Goal: Transaction & Acquisition: Purchase product/service

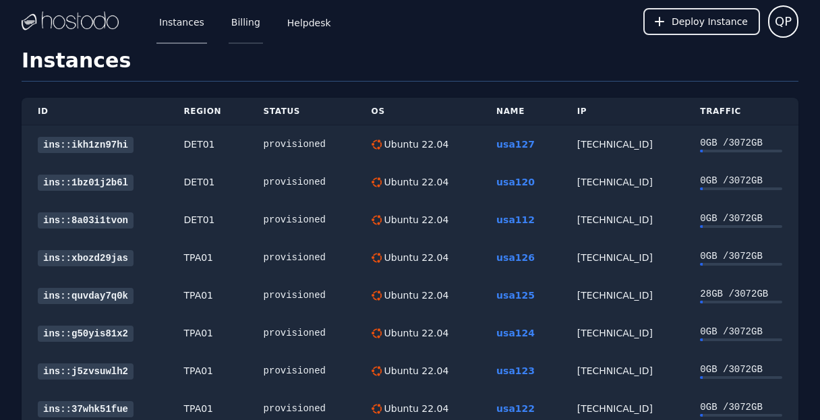
click at [237, 19] on link "Billing" at bounding box center [246, 21] width 34 height 44
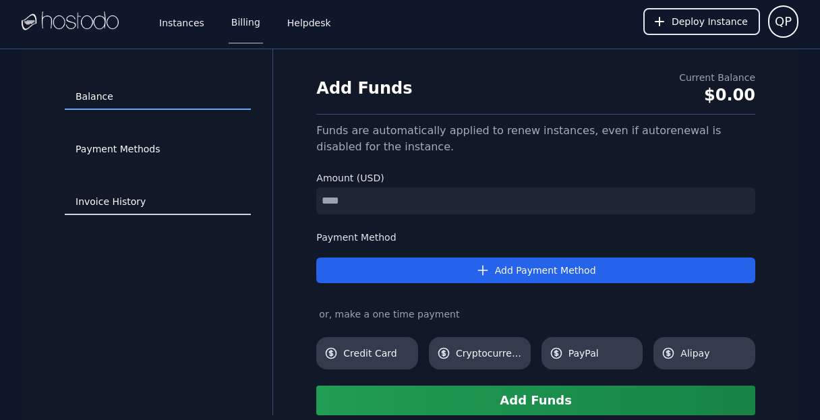
click at [131, 204] on link "Invoice History" at bounding box center [158, 202] width 186 height 26
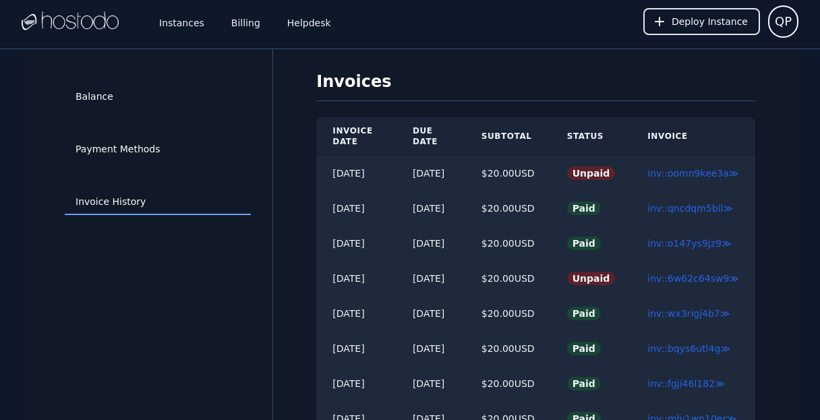
click at [142, 310] on div "Balance Payment Methods Invoice History" at bounding box center [157, 300] width 229 height 458
click at [166, 351] on div "Balance Payment Methods Invoice History" at bounding box center [157, 300] width 229 height 458
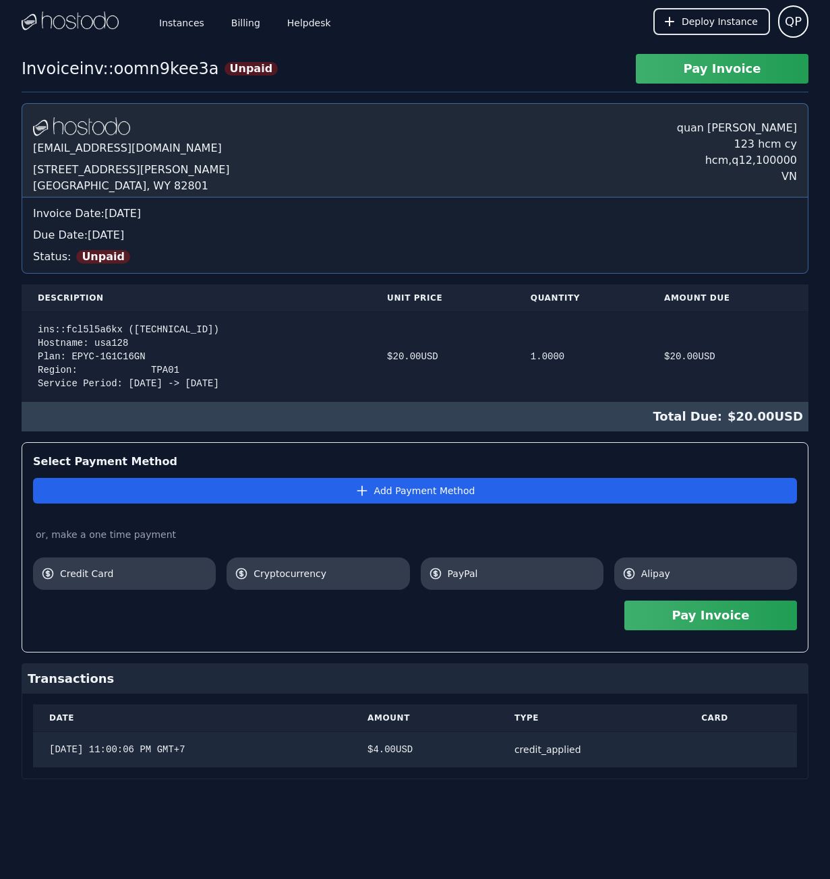
click at [174, 329] on div "ins::fcl5l5a6kx (216.126.231.172) Hostname: usa128 Plan: EPYC-1G1C16GN Region: …" at bounding box center [196, 356] width 317 height 67
click at [185, 328] on div "ins::fcl5l5a6kx (216.126.231.172) Hostname: usa128 Plan: EPYC-1G1C16GN Region: …" at bounding box center [196, 356] width 317 height 67
click at [722, 71] on button "Pay Invoice" at bounding box center [722, 69] width 173 height 30
click at [541, 419] on span "PayPal" at bounding box center [522, 573] width 148 height 13
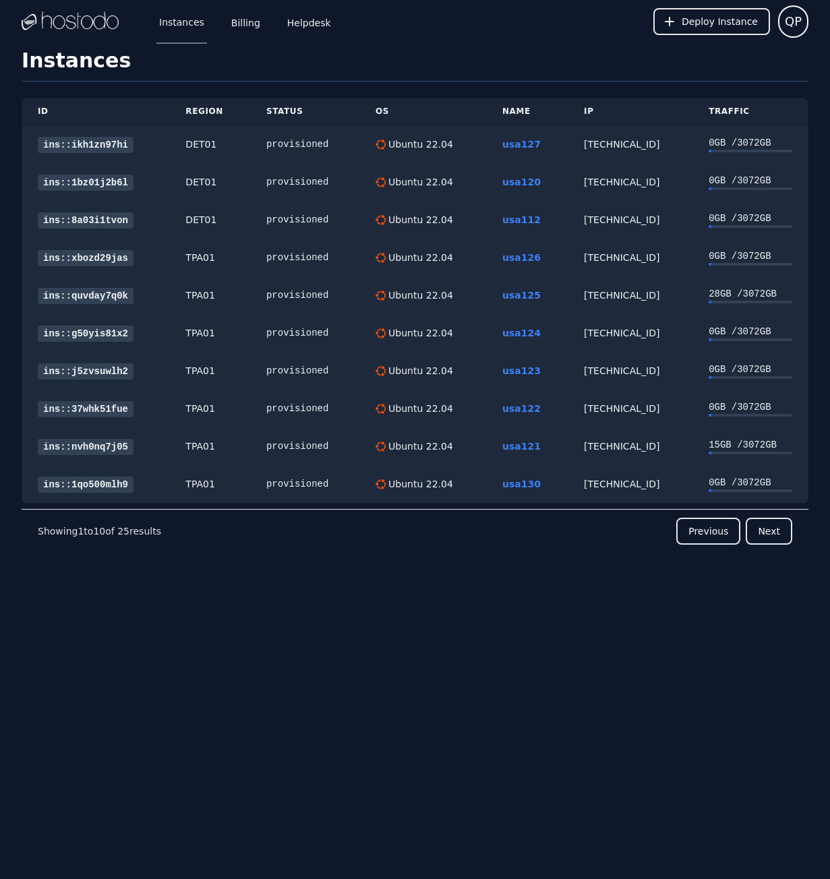
click at [456, 653] on div "Instances Billing Helpdesk Deploy Instance QP Instances SSH Keys Billing Helpde…" at bounding box center [415, 439] width 830 height 879
click at [777, 535] on button "Next" at bounding box center [769, 531] width 47 height 27
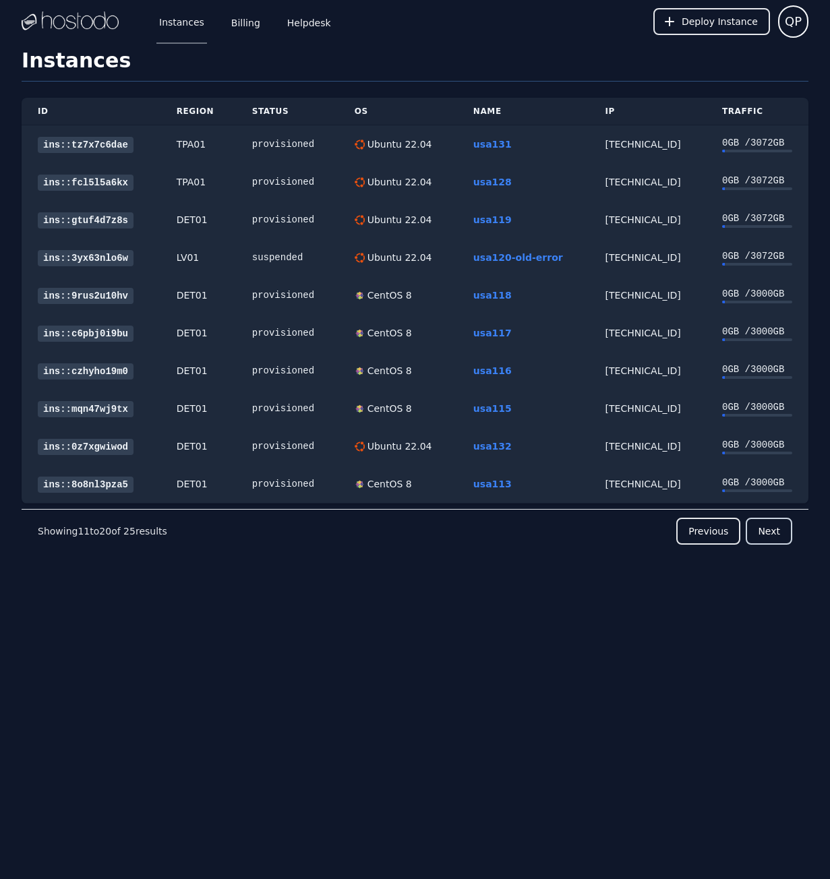
click at [777, 535] on button "Next" at bounding box center [769, 531] width 47 height 27
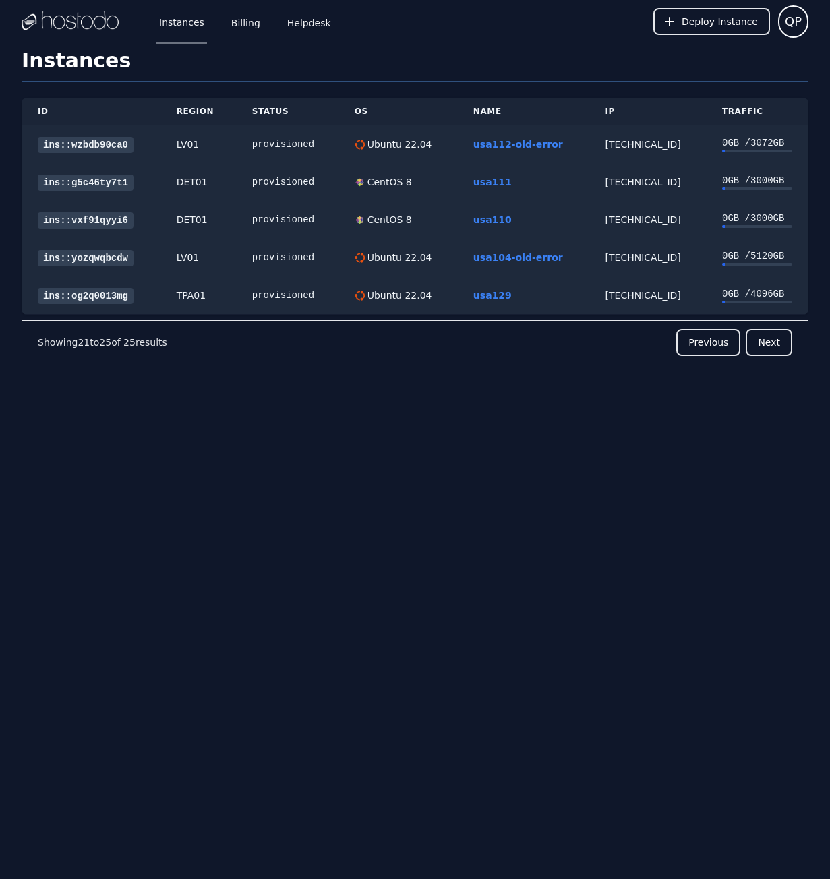
click at [401, 533] on div "Instances Billing Helpdesk Deploy Instance QP Instances SSH Keys Billing Helpde…" at bounding box center [415, 439] width 830 height 879
click at [717, 344] on button "Previous" at bounding box center [708, 342] width 64 height 27
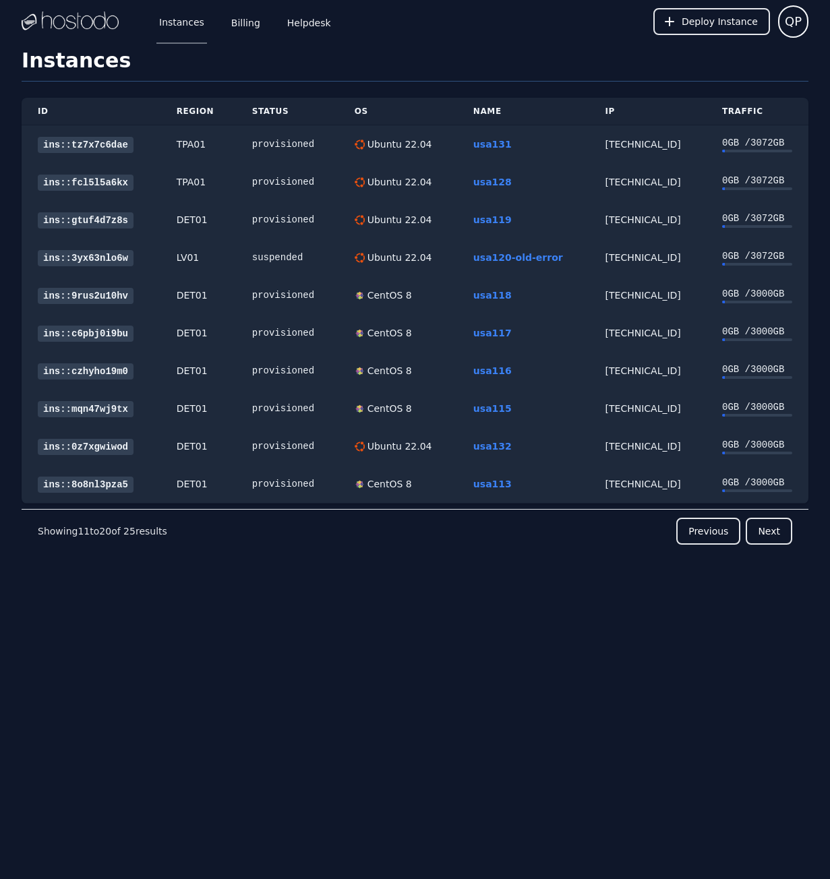
click at [451, 614] on div "ID Region Status OS Name IP Traffic ins::tz7x7c6dae TPA01 provisioned Ubuntu 22…" at bounding box center [415, 350] width 787 height 536
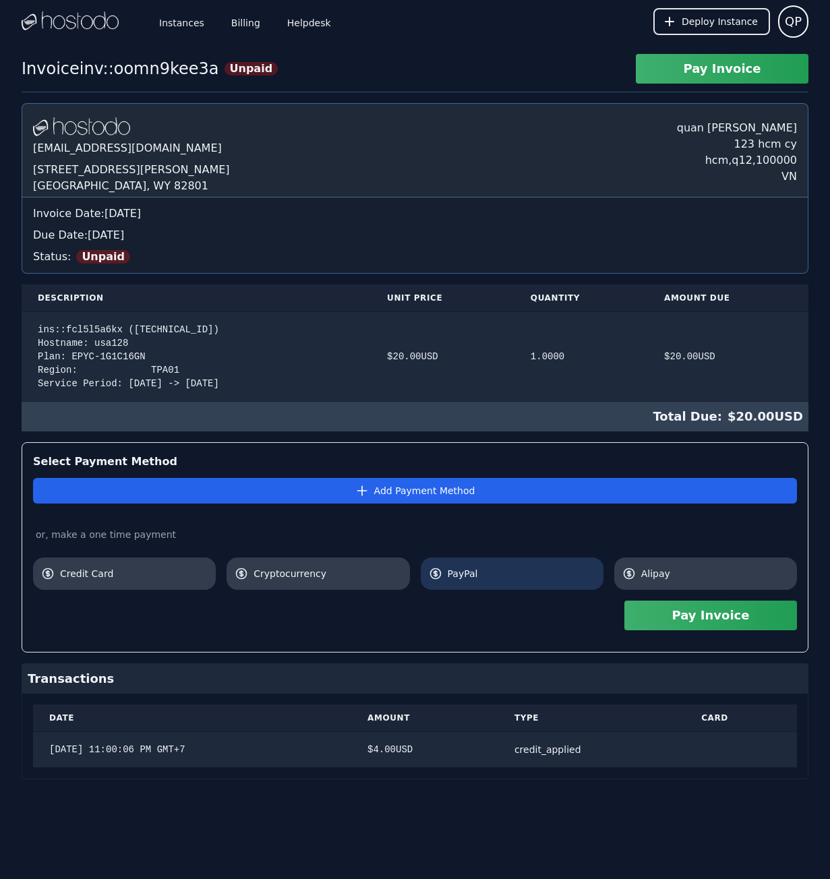
click at [482, 574] on span "PayPal" at bounding box center [522, 573] width 148 height 13
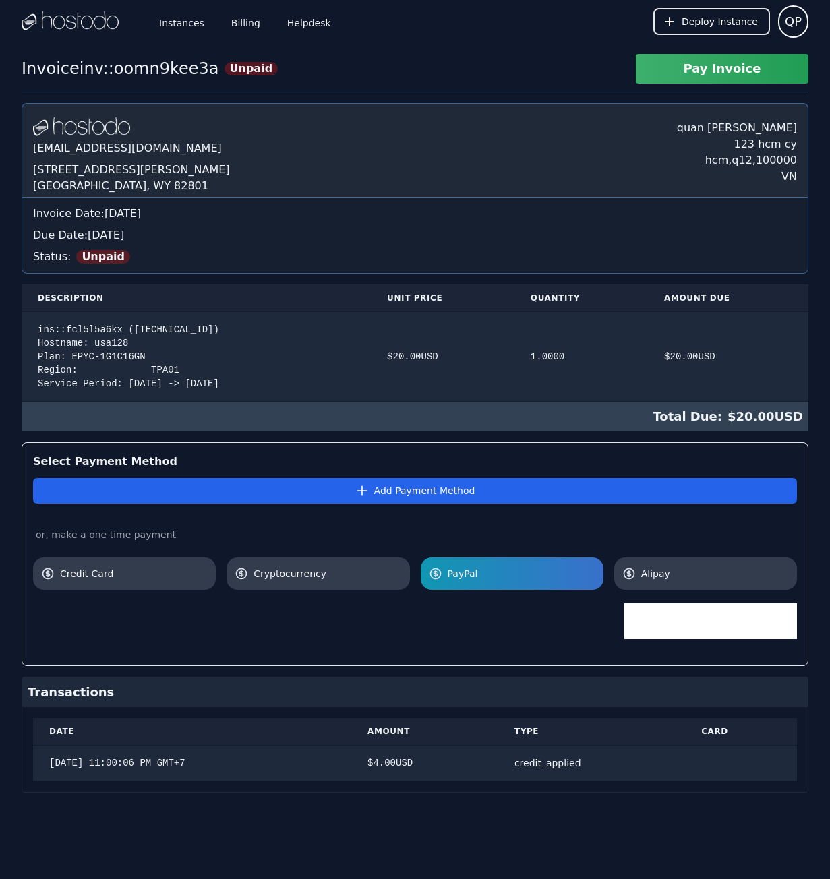
click at [463, 632] on div at bounding box center [415, 622] width 764 height 65
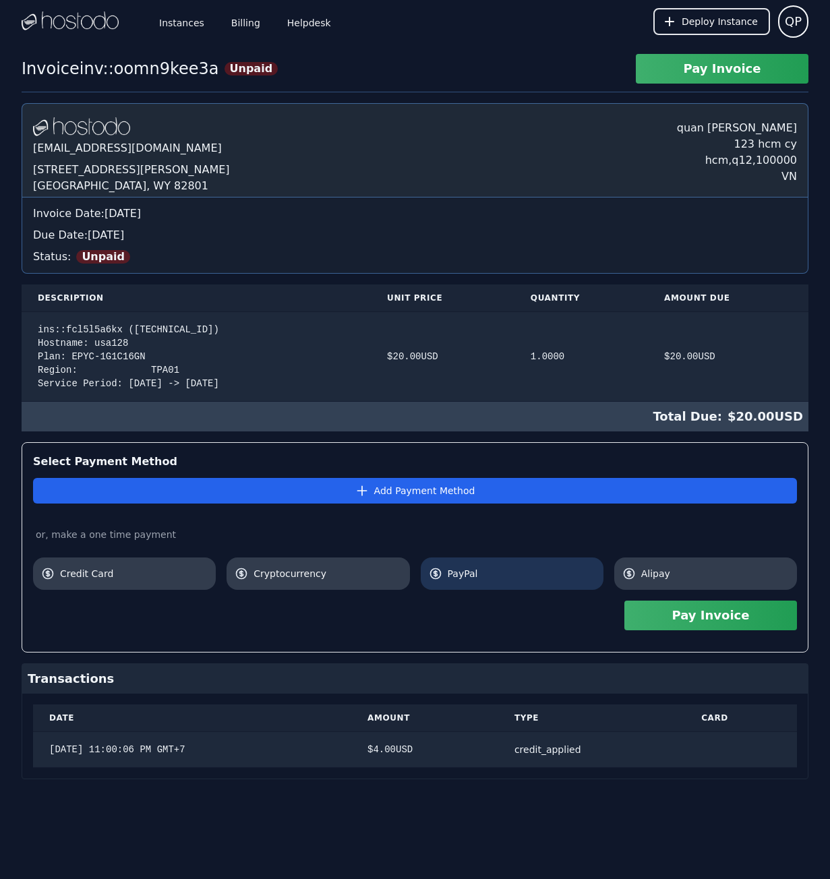
click at [525, 585] on link "PayPal" at bounding box center [512, 574] width 183 height 32
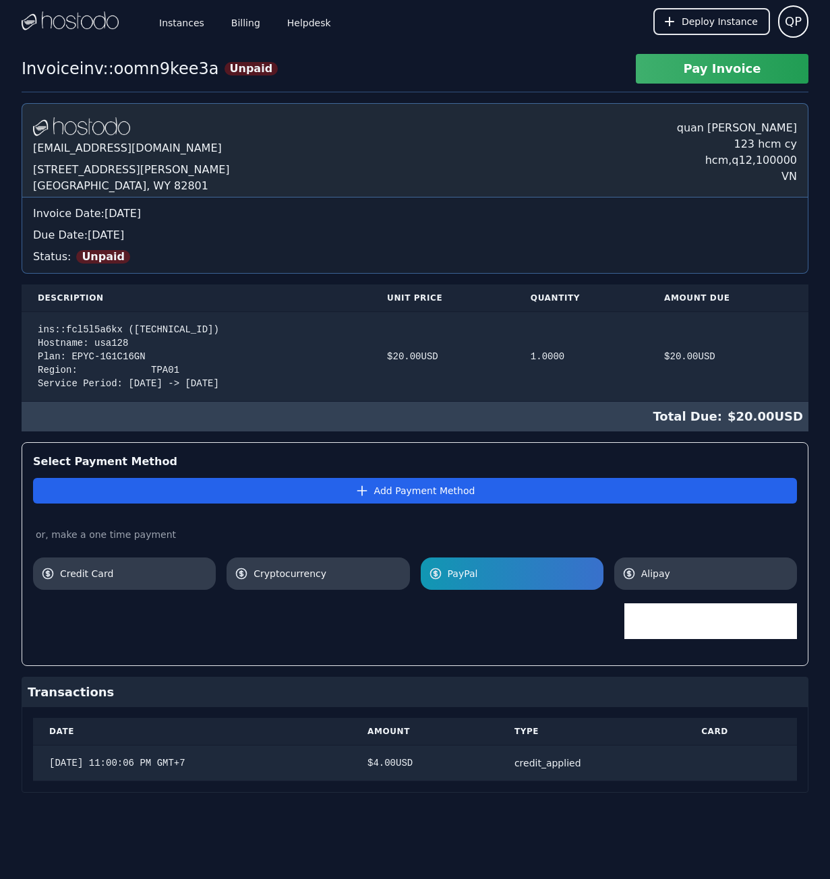
click at [462, 622] on div at bounding box center [415, 622] width 764 height 65
click at [493, 573] on span "PayPal" at bounding box center [522, 573] width 148 height 13
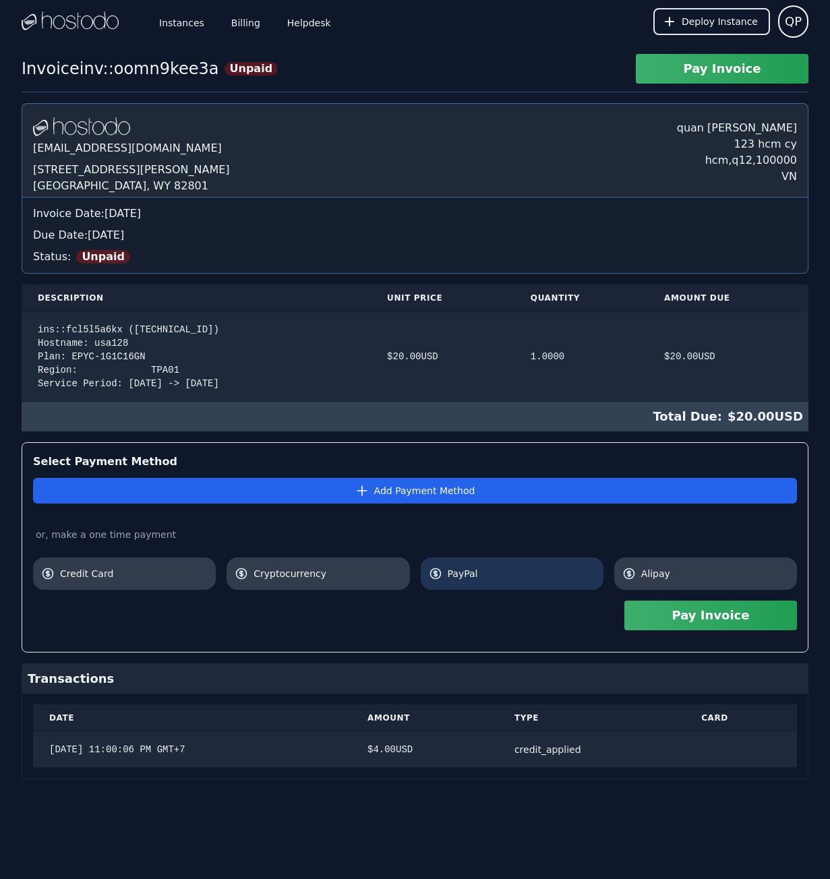
click at [493, 573] on span "PayPal" at bounding box center [522, 573] width 148 height 13
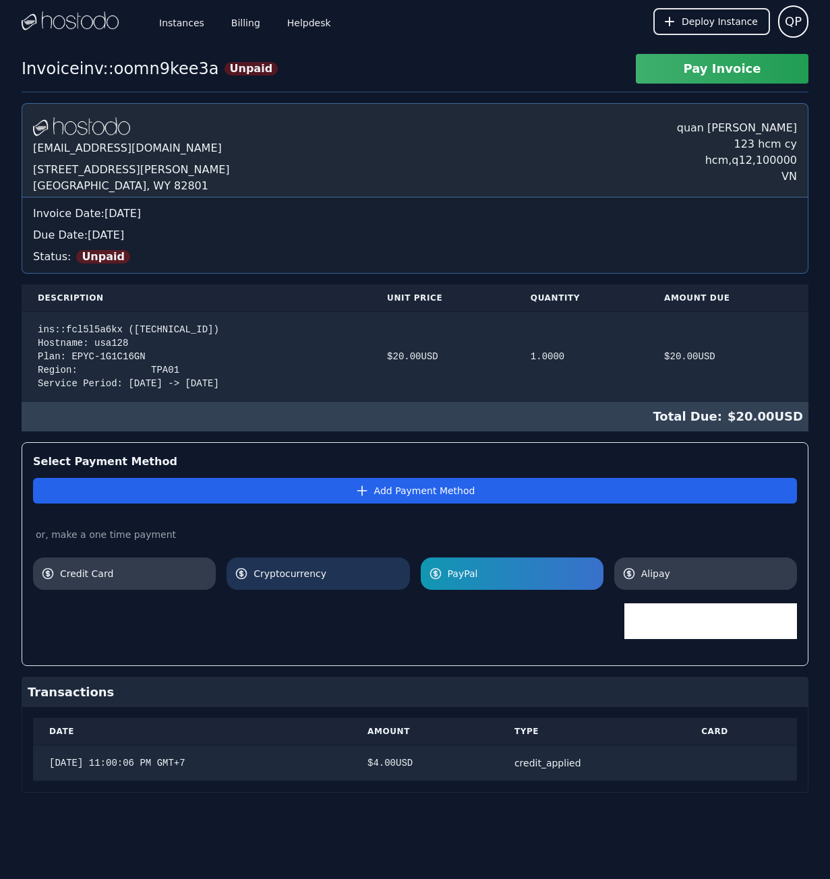
click at [322, 580] on span "Cryptocurrency" at bounding box center [327, 573] width 148 height 13
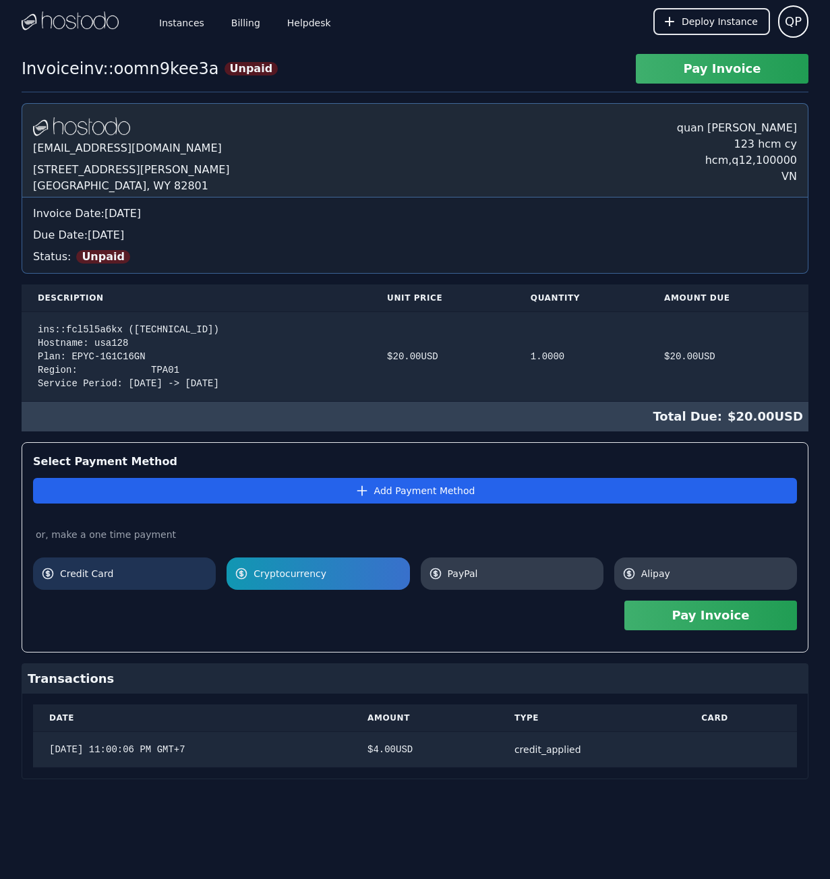
click at [164, 569] on span "Credit Card" at bounding box center [134, 573] width 148 height 13
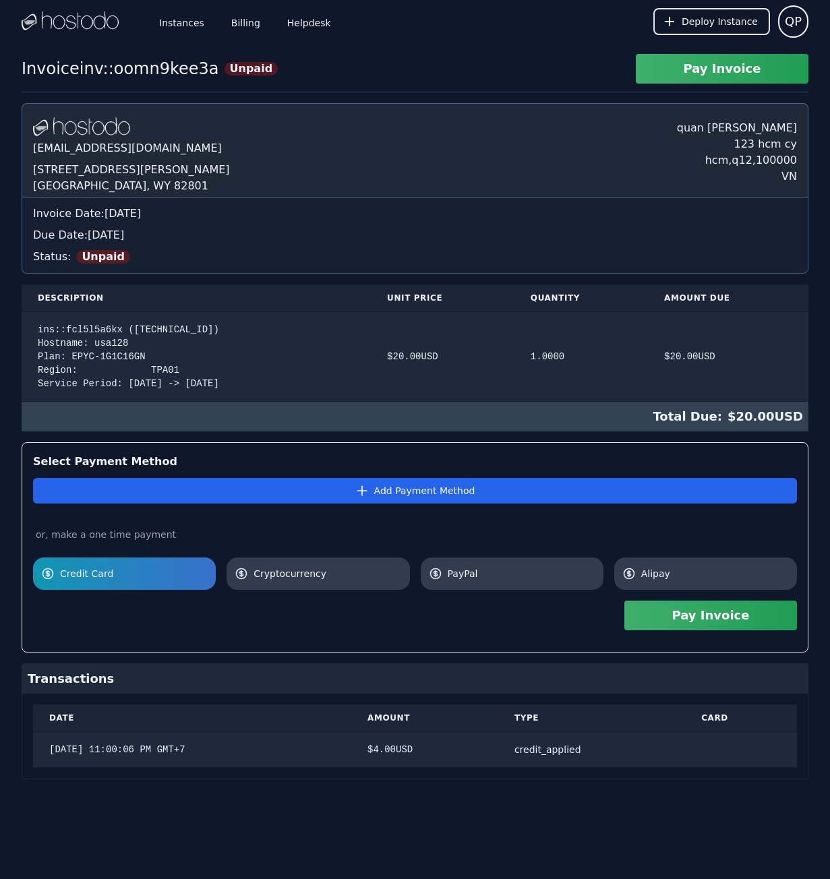
click at [278, 630] on div "Pay Invoice" at bounding box center [415, 615] width 764 height 51
